Goal: Task Accomplishment & Management: Manage account settings

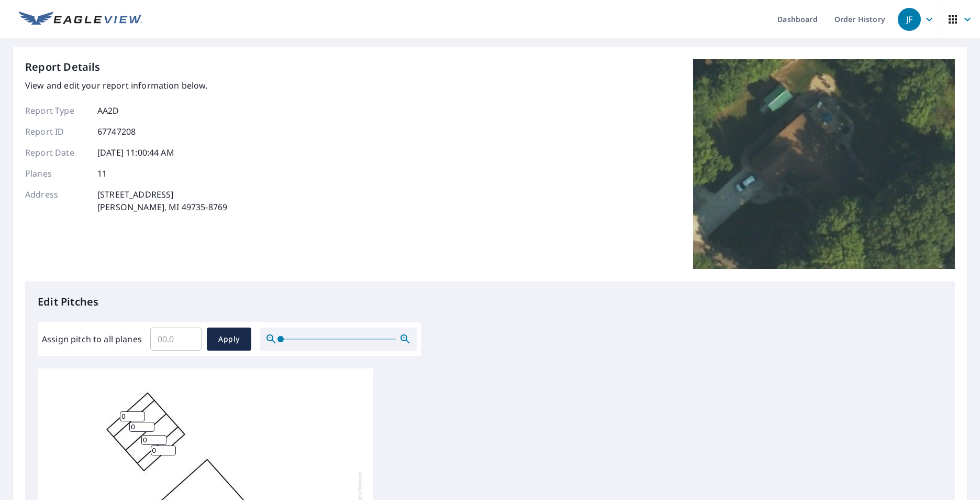
scroll to position [11, 0]
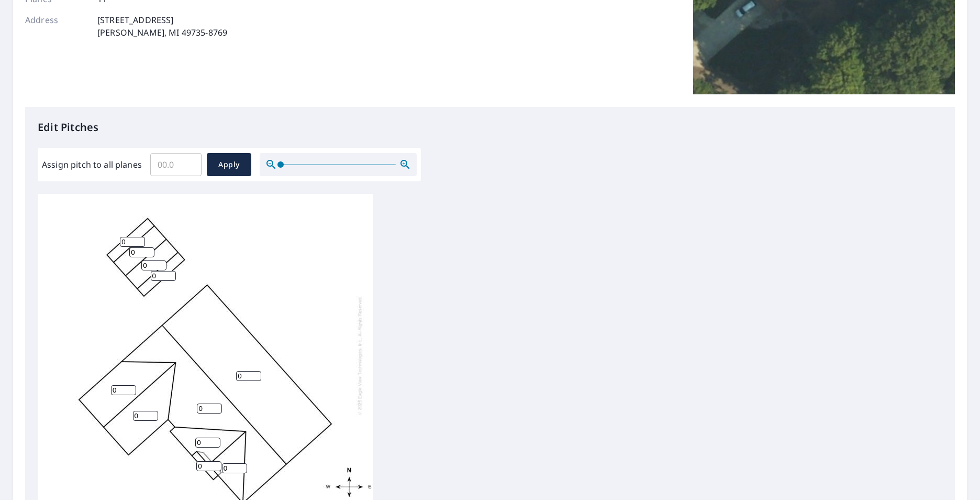
scroll to position [329, 0]
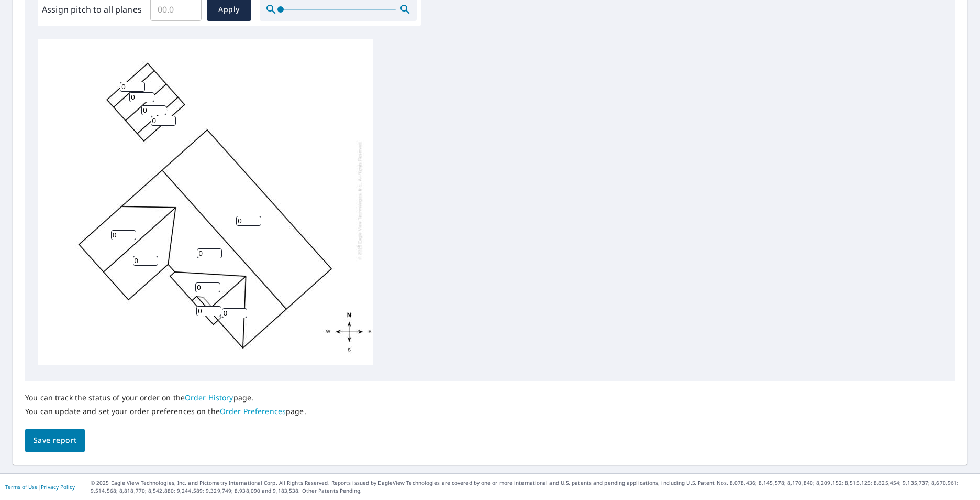
click at [127, 230] on input "0" at bounding box center [123, 235] width 25 height 10
type input "8"
click at [143, 256] on input "0" at bounding box center [145, 261] width 25 height 10
type input "8"
type input "1"
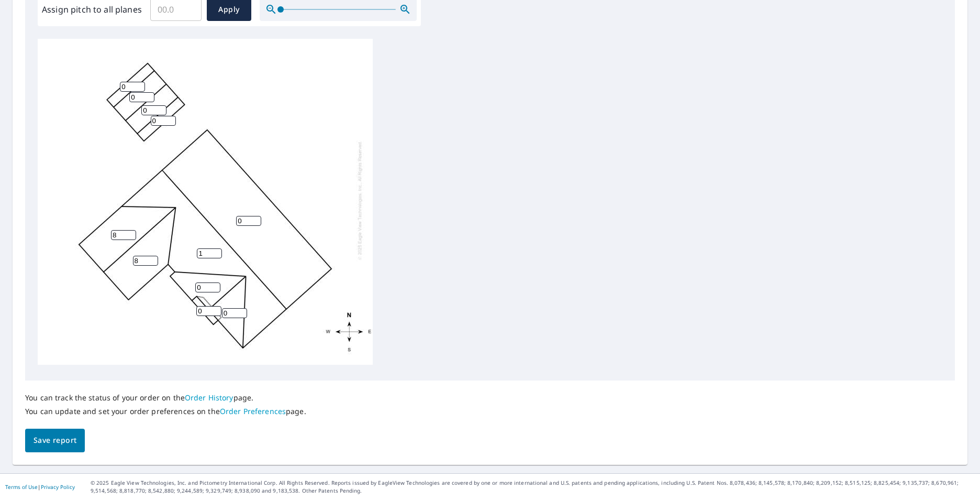
click at [216, 248] on input "1" at bounding box center [209, 253] width 25 height 10
type input "8"
click at [250, 216] on input "0" at bounding box center [248, 221] width 25 height 10
type input "8"
click at [210, 282] on input "0" at bounding box center [207, 287] width 25 height 10
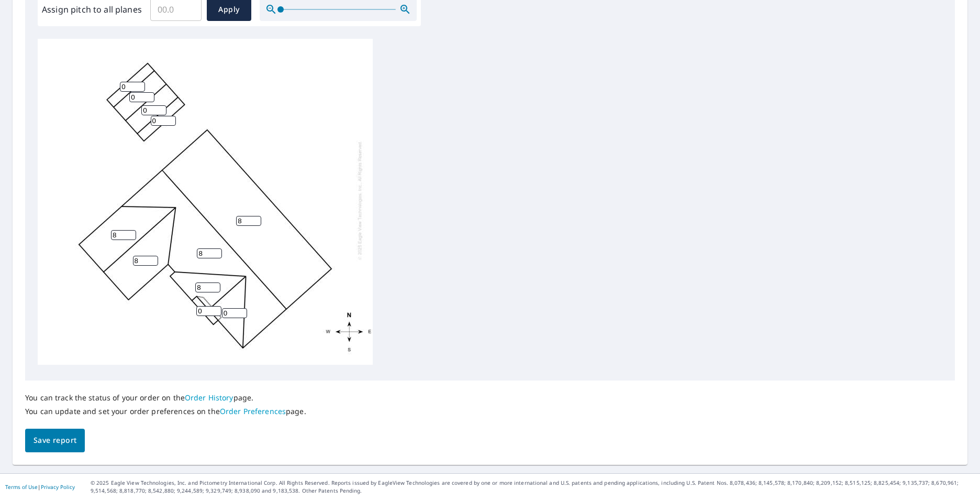
type input "8"
click at [234, 308] on input "0" at bounding box center [234, 313] width 25 height 10
type input "8"
click at [205, 306] on input "0" at bounding box center [208, 311] width 25 height 10
type input "8"
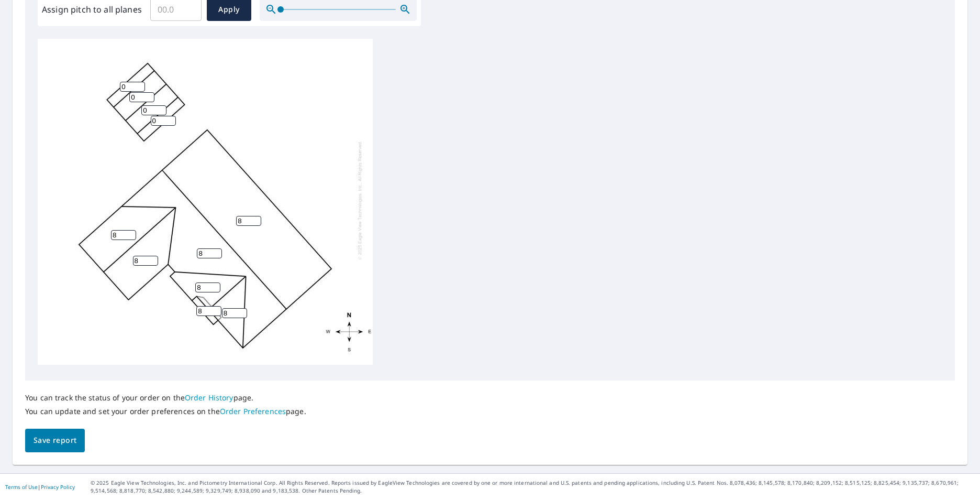
click at [40, 452] on div "Report Details View and edit your report information below. Report Type AA2D Re…" at bounding box center [490, 90] width 955 height 747
click at [47, 445] on span "Save report" at bounding box center [55, 440] width 43 height 13
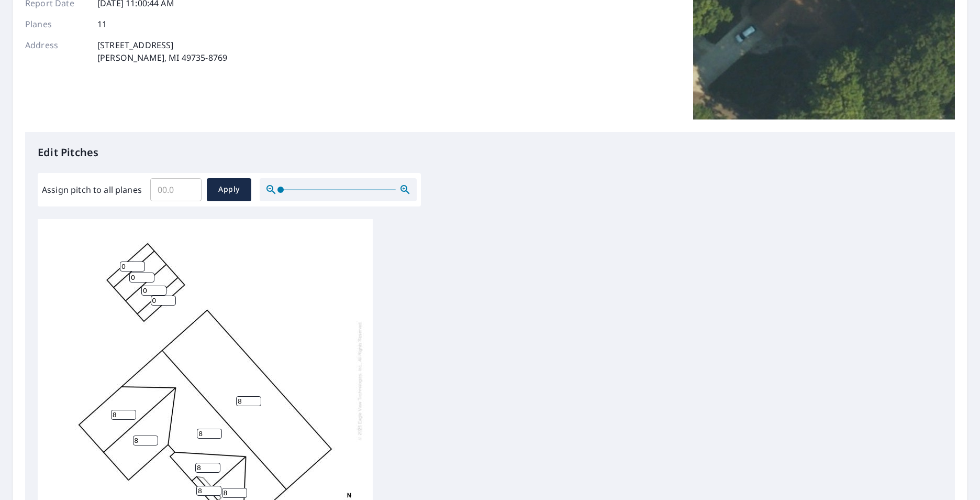
scroll to position [209, 0]
